Goal: Information Seeking & Learning: Learn about a topic

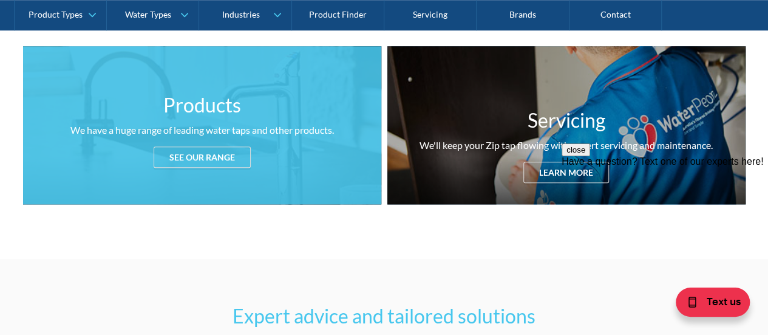
click at [231, 171] on div "Products We have a huge range of leading water taps and other products. See our…" at bounding box center [202, 125] width 358 height 158
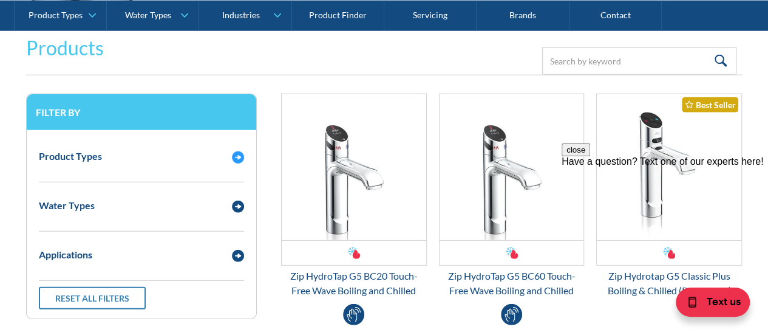
scroll to position [1610, 0]
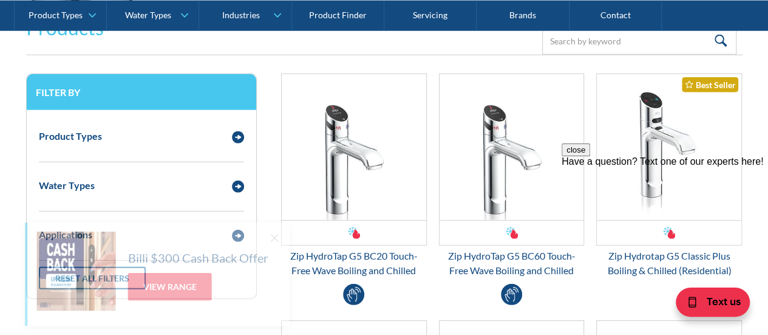
click at [590, 156] on button "close" at bounding box center [576, 149] width 29 height 13
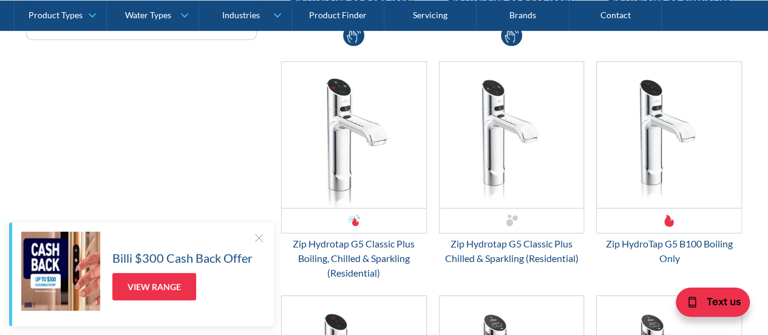
scroll to position [1869, 0]
click at [392, 239] on div "Zip Hydrotap G5 Classic Plus Boiling, Chilled & Sparkling (Residential)" at bounding box center [354, 258] width 146 height 44
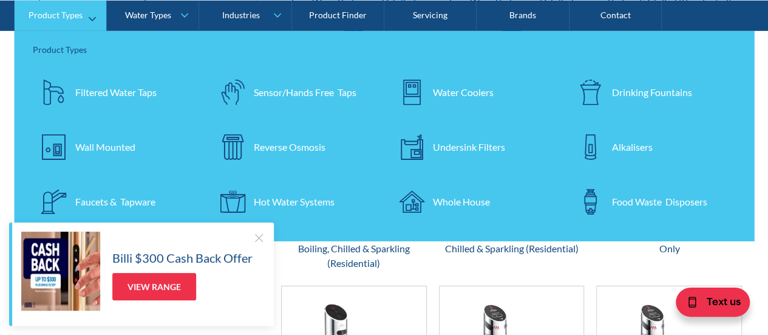
scroll to position [1880, 0]
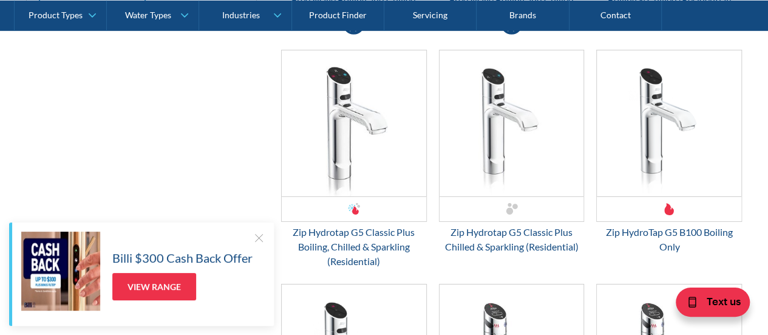
click at [264, 233] on div "Billi $300 Cash Back Offer View Range" at bounding box center [141, 273] width 265 height 103
click at [259, 235] on div at bounding box center [259, 237] width 12 height 12
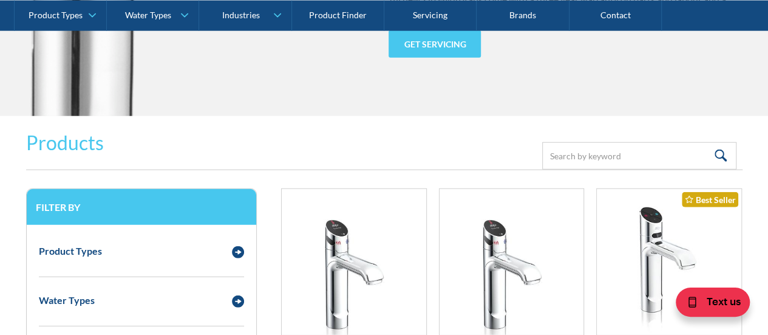
scroll to position [1484, 0]
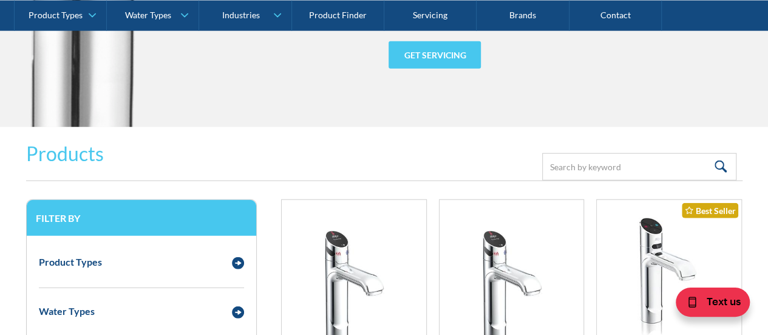
scroll to position [479, 0]
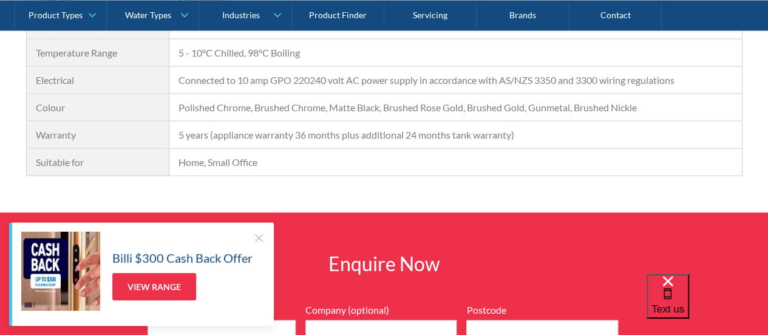
scroll to position [1177, 0]
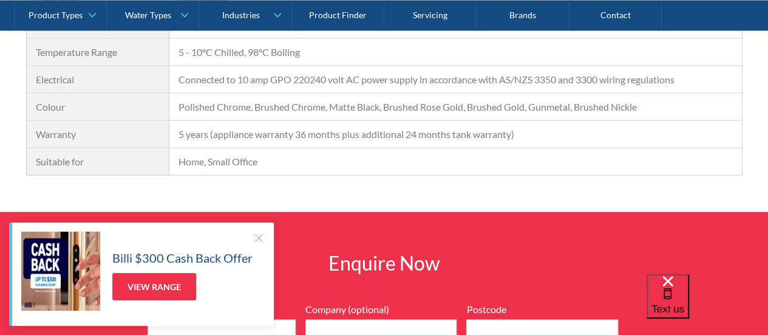
click at [261, 236] on div at bounding box center [259, 237] width 12 height 12
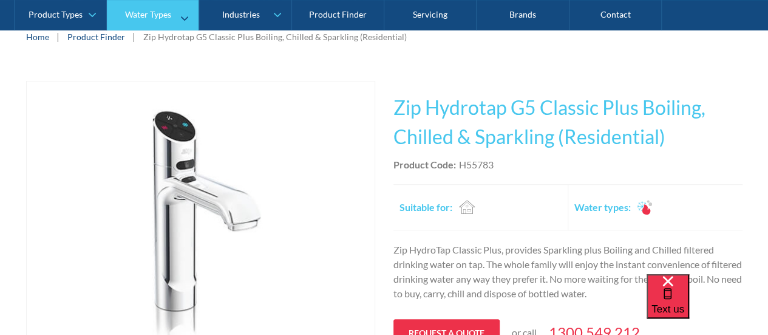
scroll to position [194, 0]
